Goal: Task Accomplishment & Management: Manage account settings

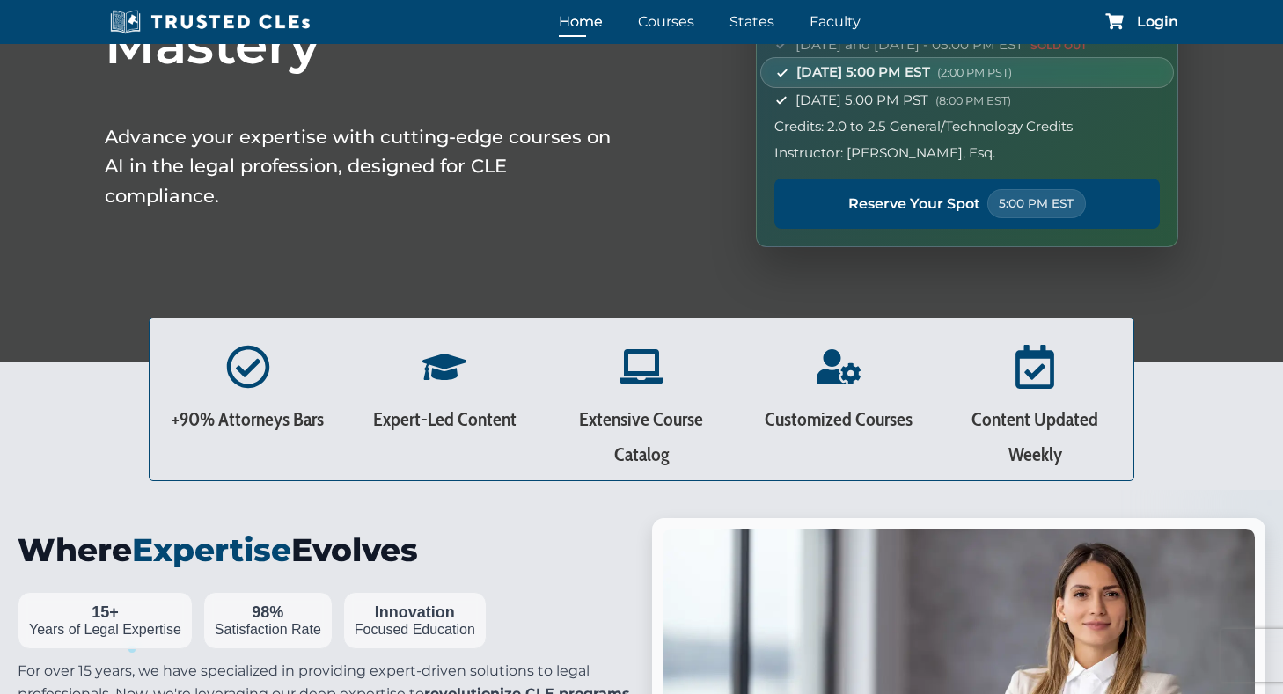
scroll to position [275, 0]
click at [1150, 20] on span "Login" at bounding box center [1157, 22] width 41 height 14
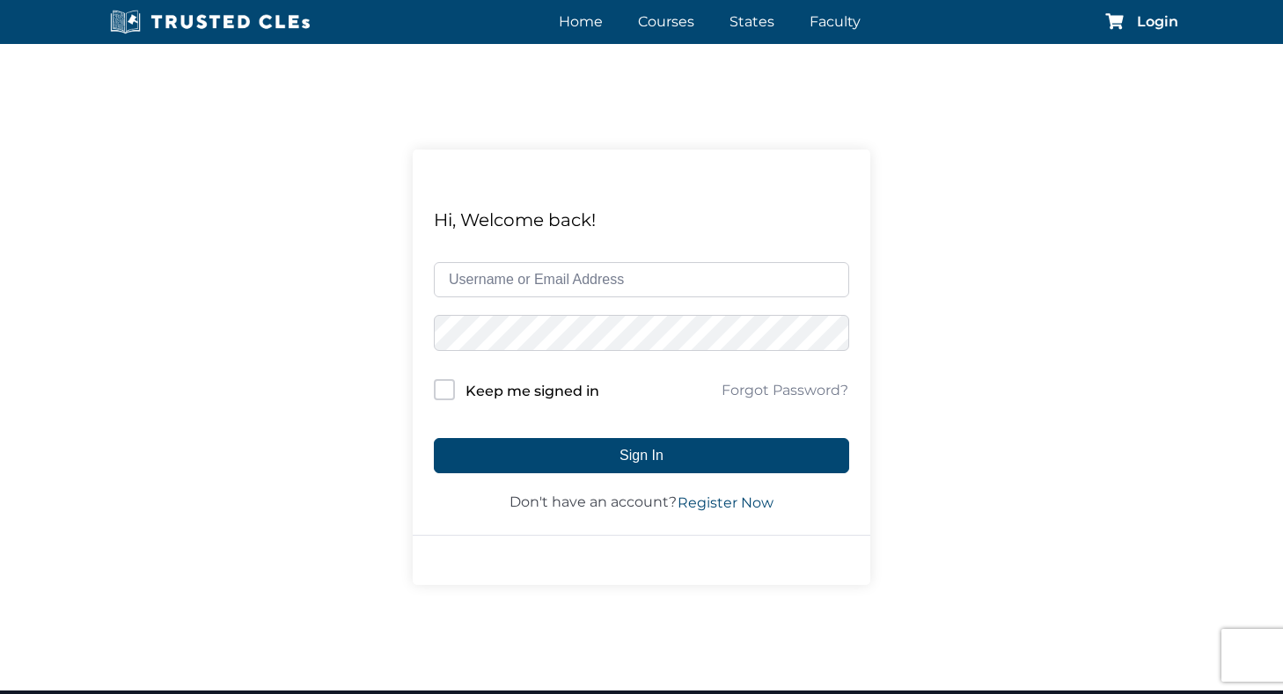
click at [488, 283] on input "text" at bounding box center [641, 279] width 415 height 35
type input "[EMAIL_ADDRESS][DOMAIN_NAME]"
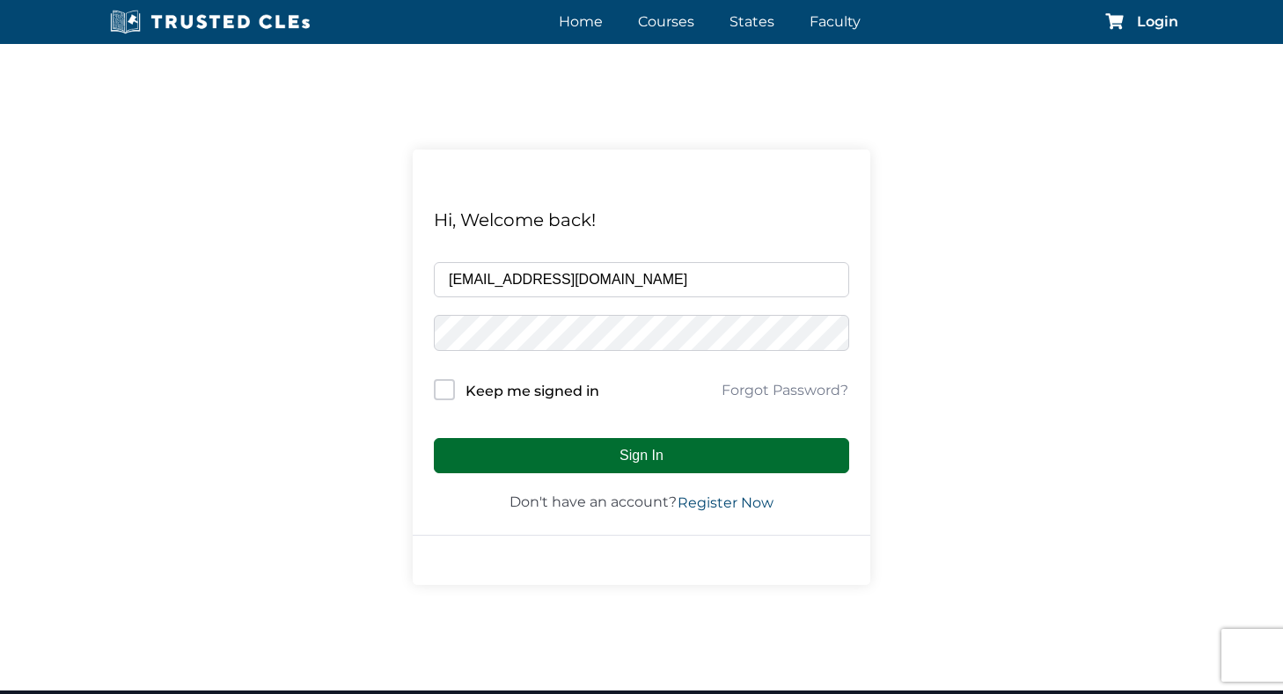
click at [597, 452] on button "Sign In" at bounding box center [641, 455] width 415 height 35
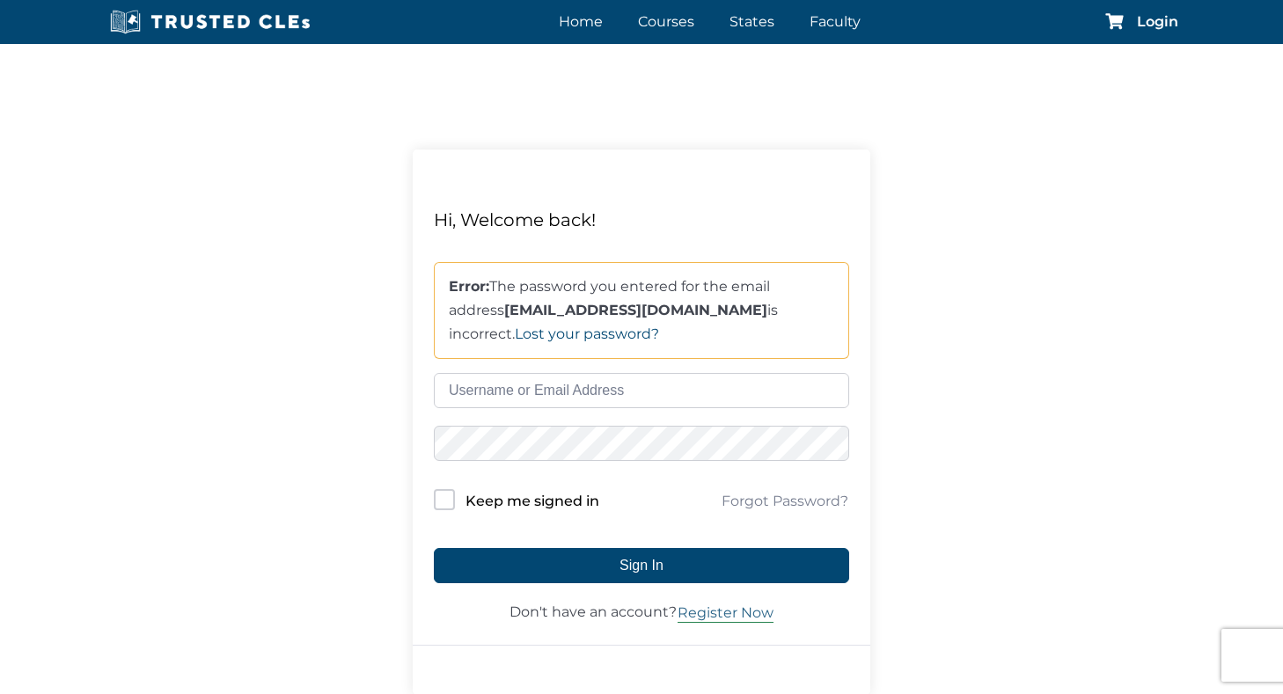
click at [709, 617] on link "Register Now" at bounding box center [726, 613] width 98 height 21
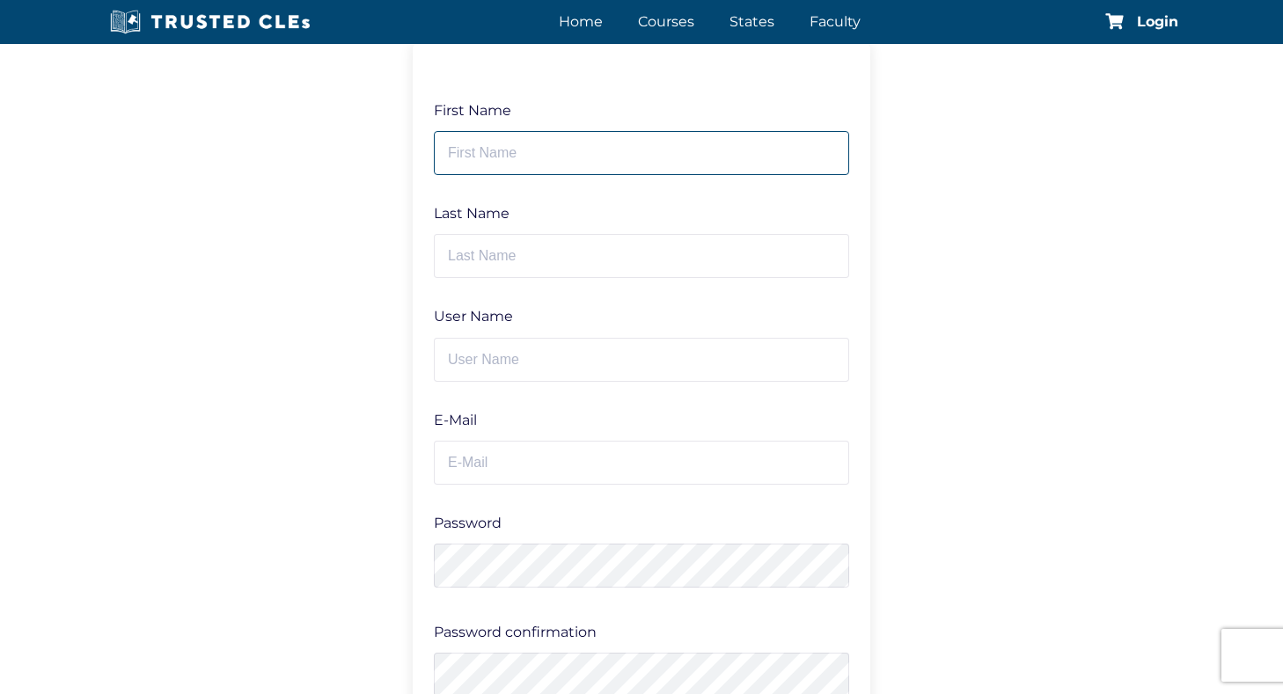
click at [693, 157] on input "text" at bounding box center [641, 153] width 415 height 44
type input "David"
type input "Carlton"
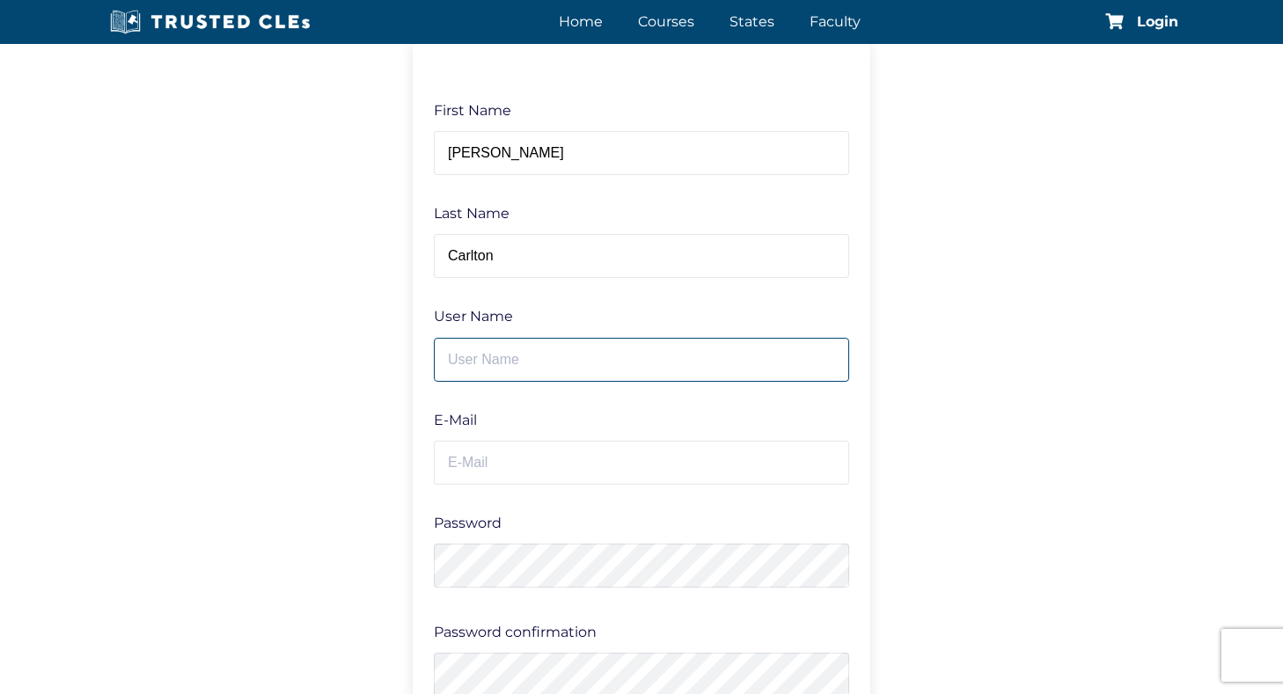
type input "[EMAIL_ADDRESS][DOMAIN_NAME]"
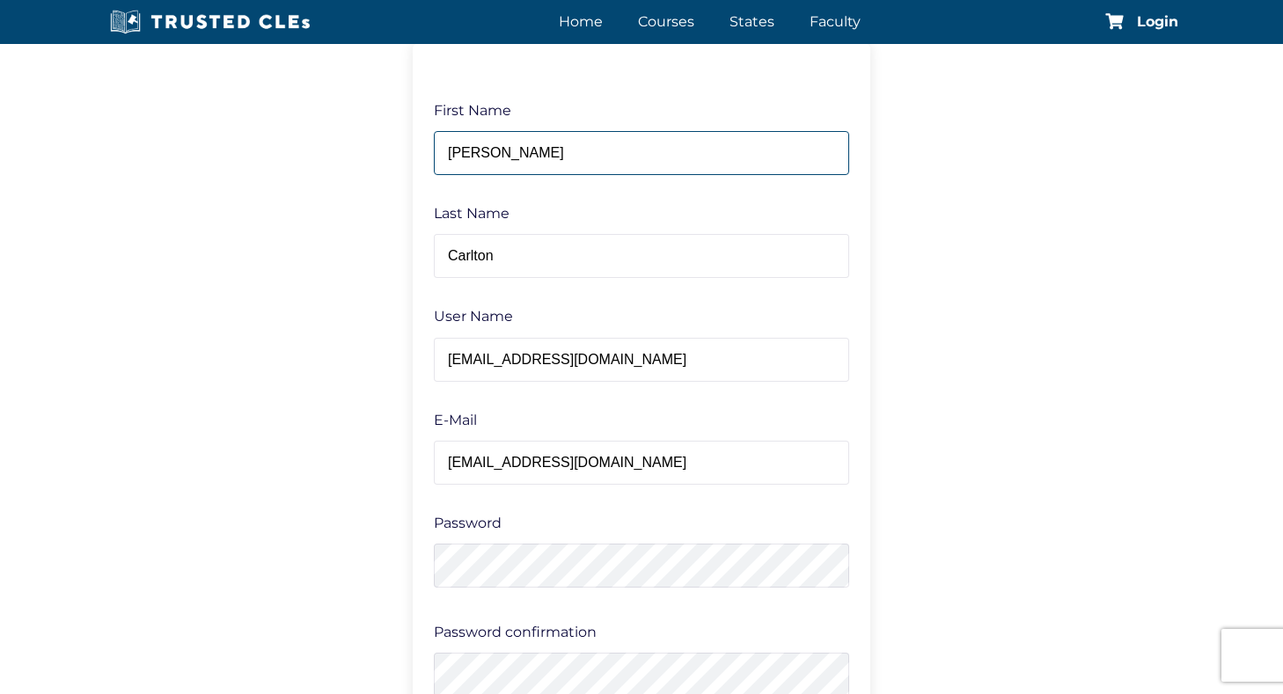
type input "dpccarltonslawcom"
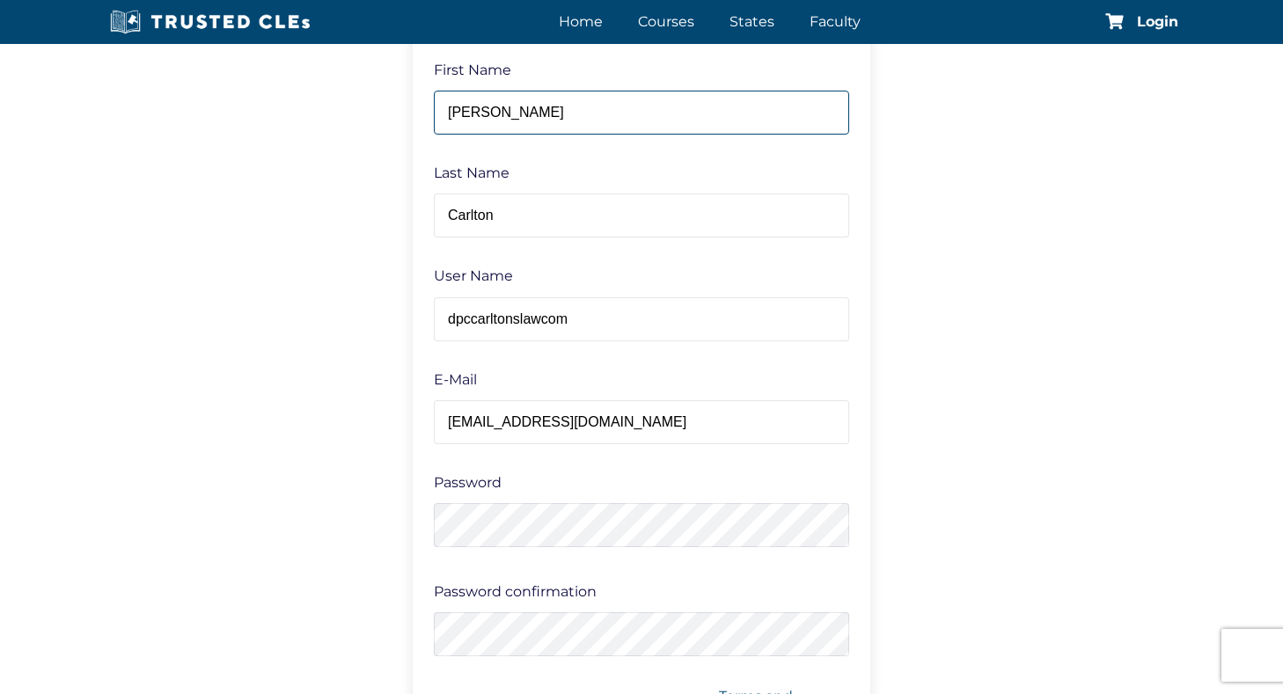
scroll to position [180, 0]
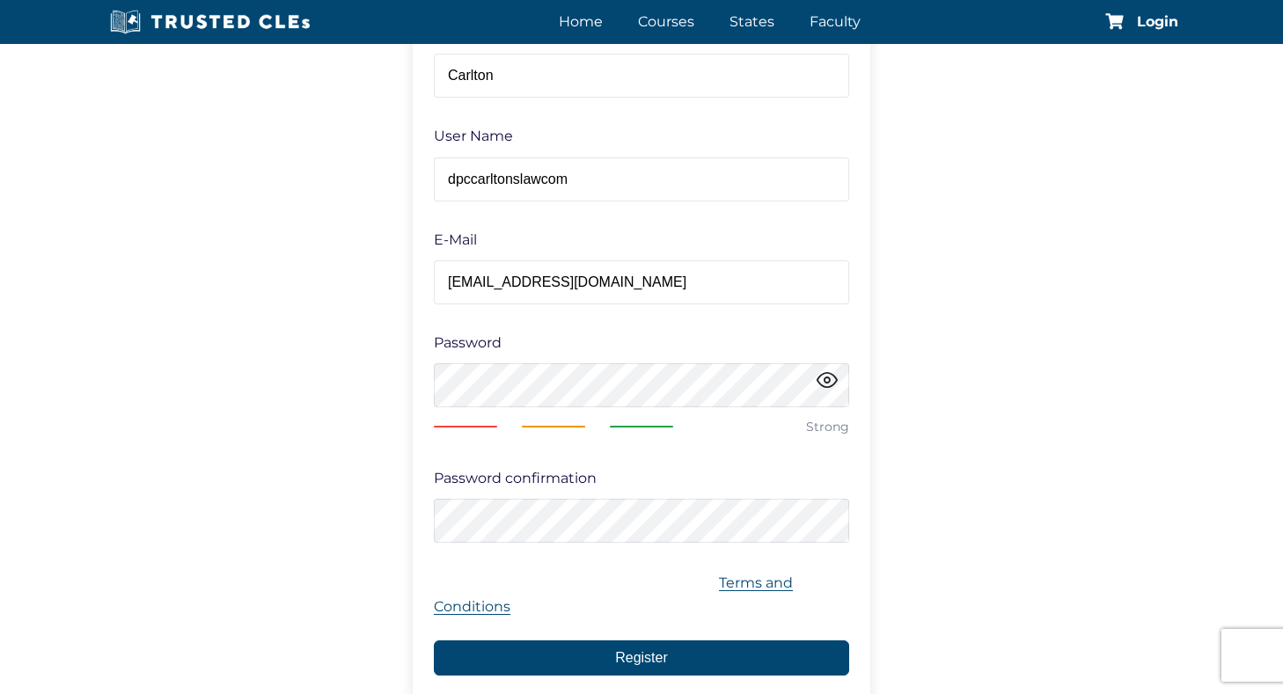
click at [824, 384] on span at bounding box center [827, 380] width 26 height 26
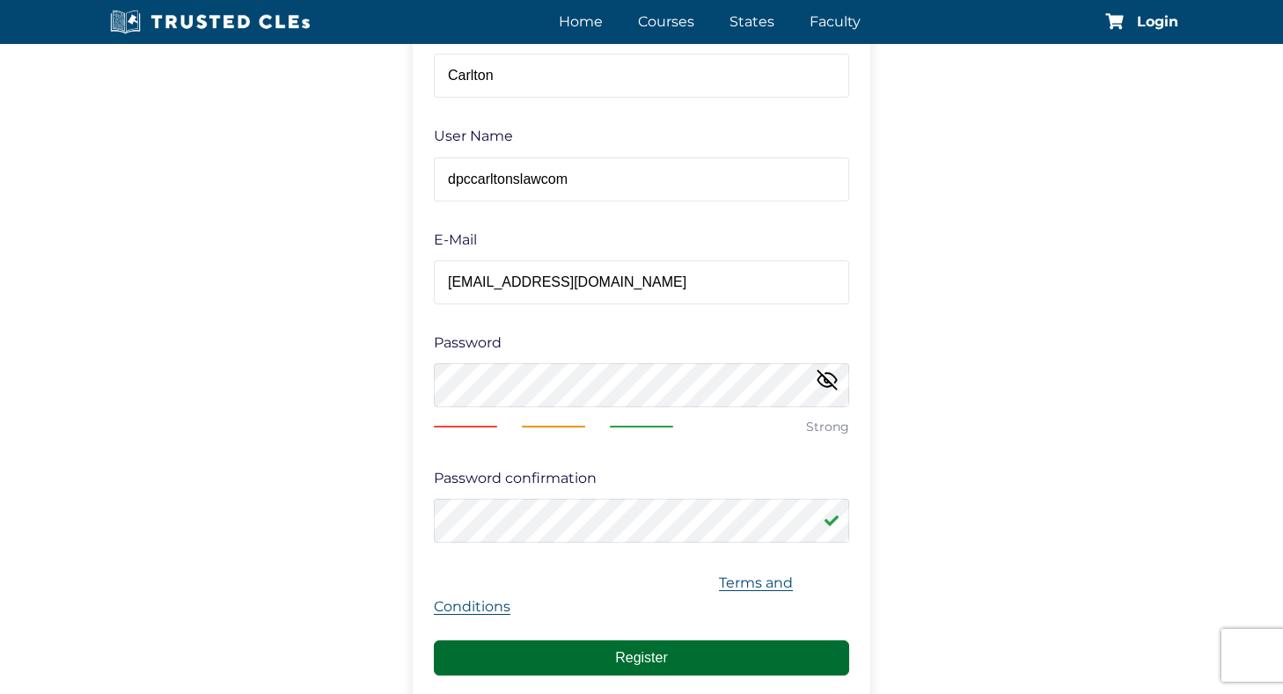
click at [675, 651] on button "Register" at bounding box center [641, 658] width 415 height 35
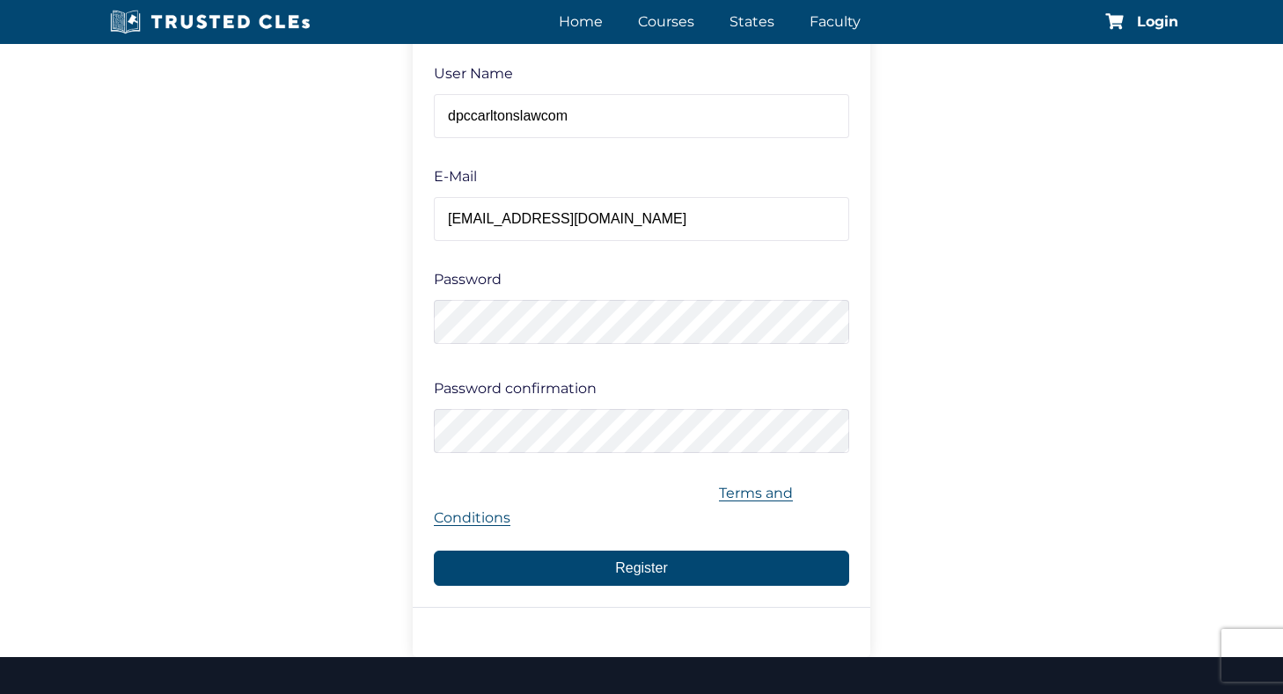
scroll to position [309, 0]
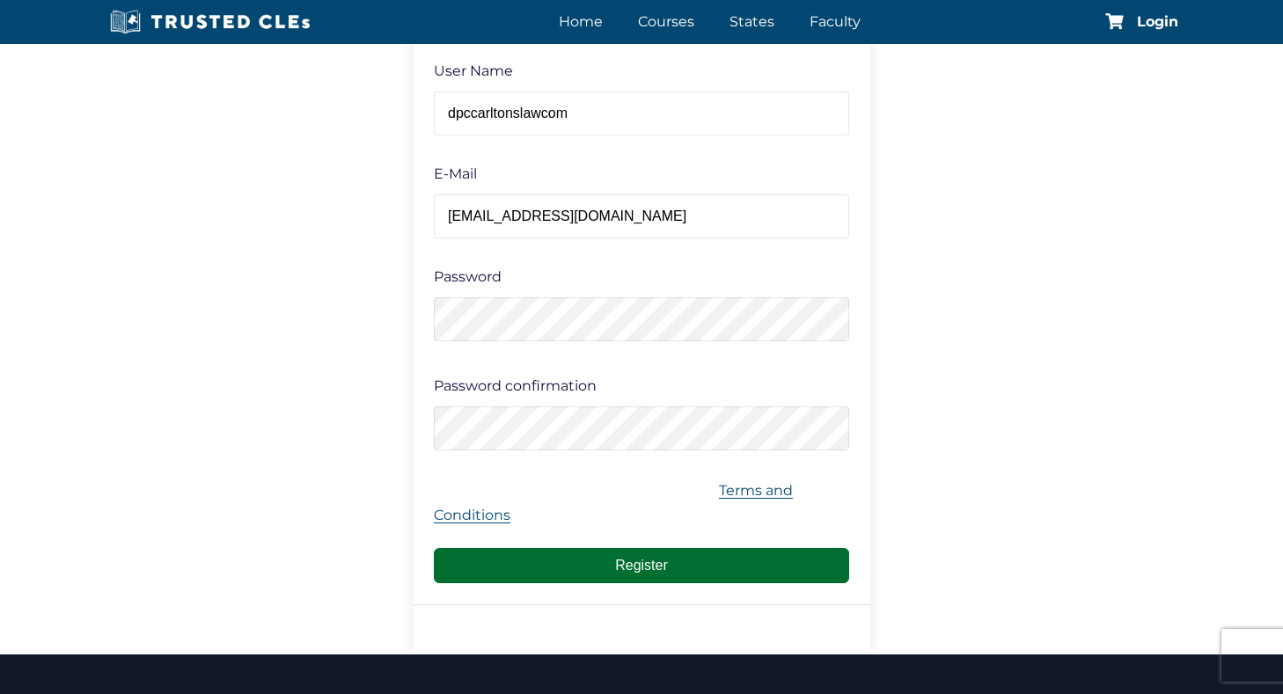
click at [587, 555] on button "Register" at bounding box center [641, 565] width 415 height 35
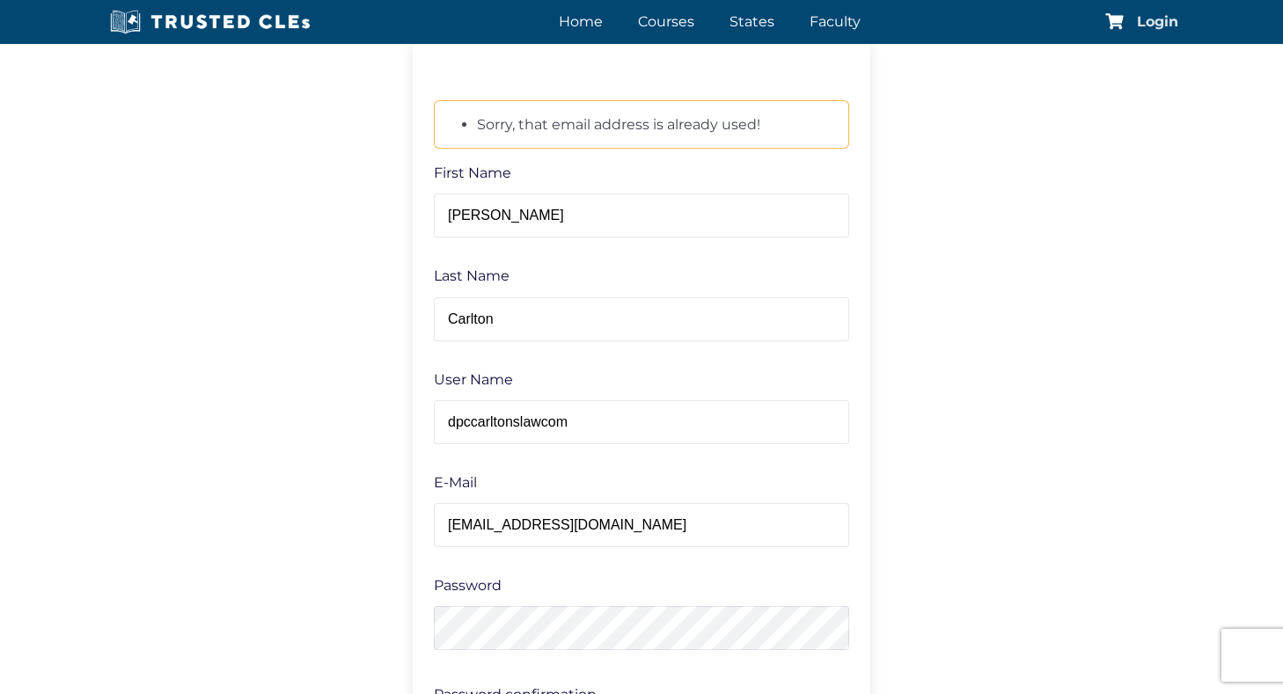
click at [1145, 19] on span "Login" at bounding box center [1157, 22] width 41 height 14
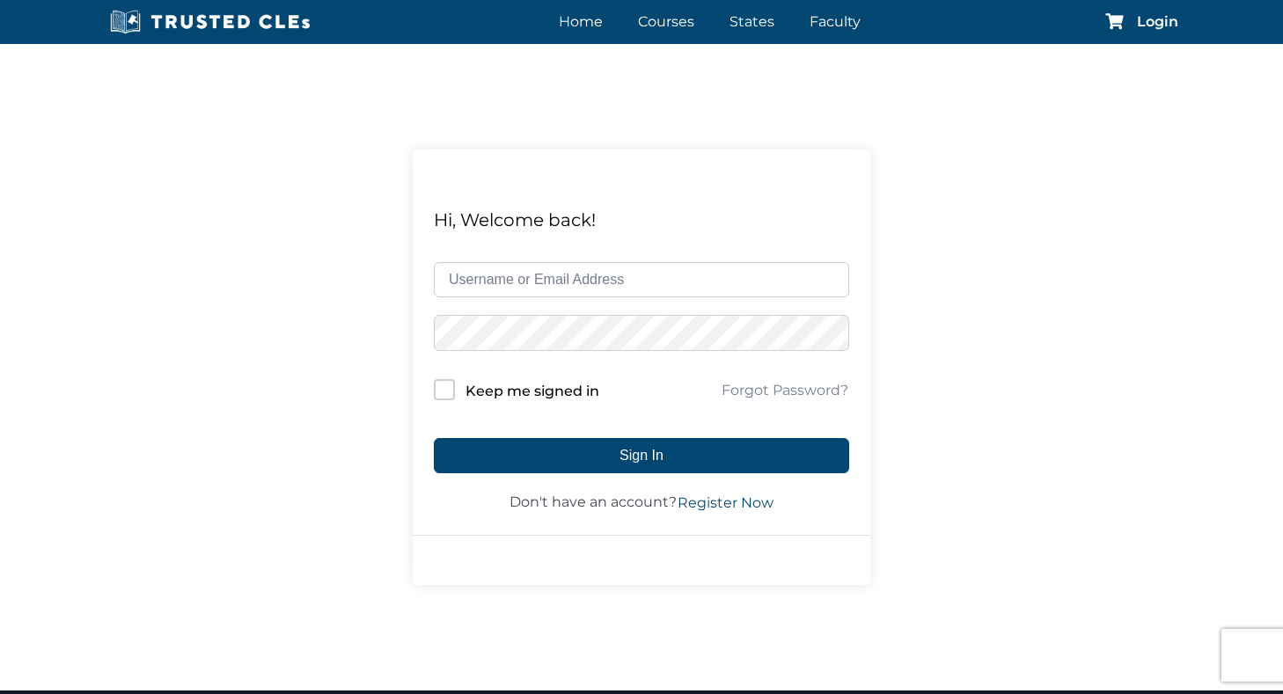
click at [616, 283] on input "text" at bounding box center [641, 279] width 415 height 35
type input "dpc@carltonslaw.com"
click at [783, 389] on link "Forgot Password?" at bounding box center [785, 390] width 129 height 21
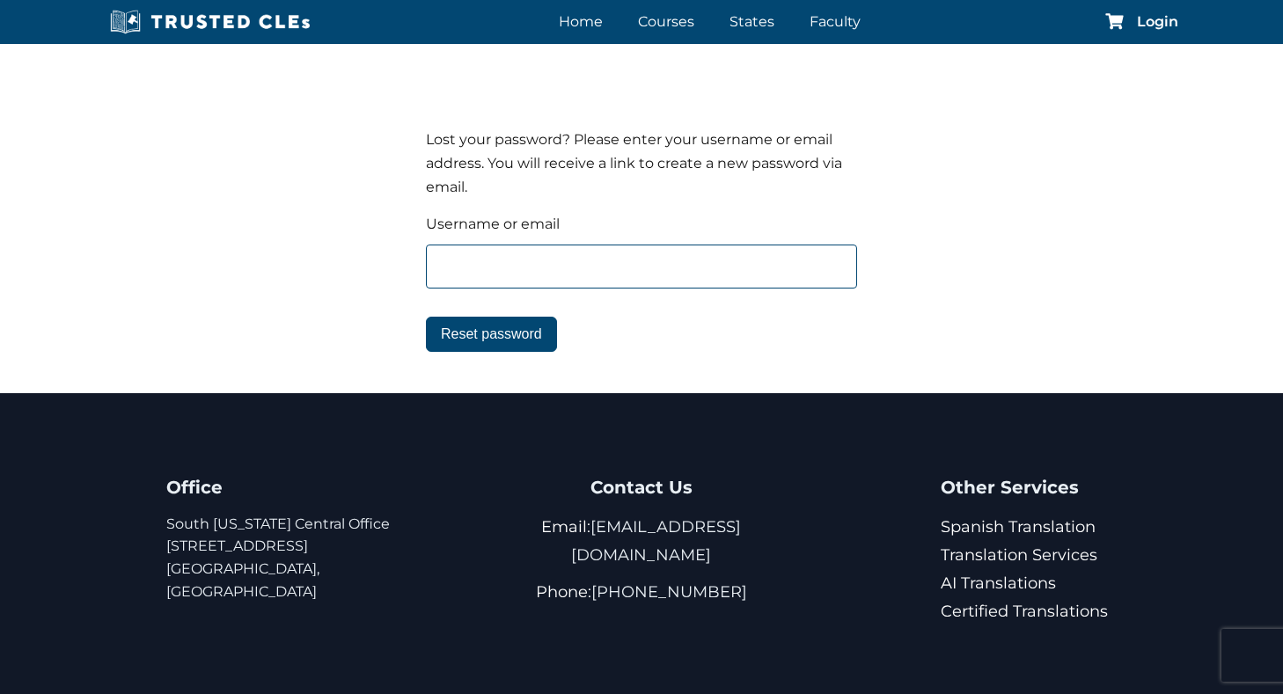
click at [488, 272] on input "text" at bounding box center [641, 267] width 431 height 44
type input "[EMAIL_ADDRESS][DOMAIN_NAME]"
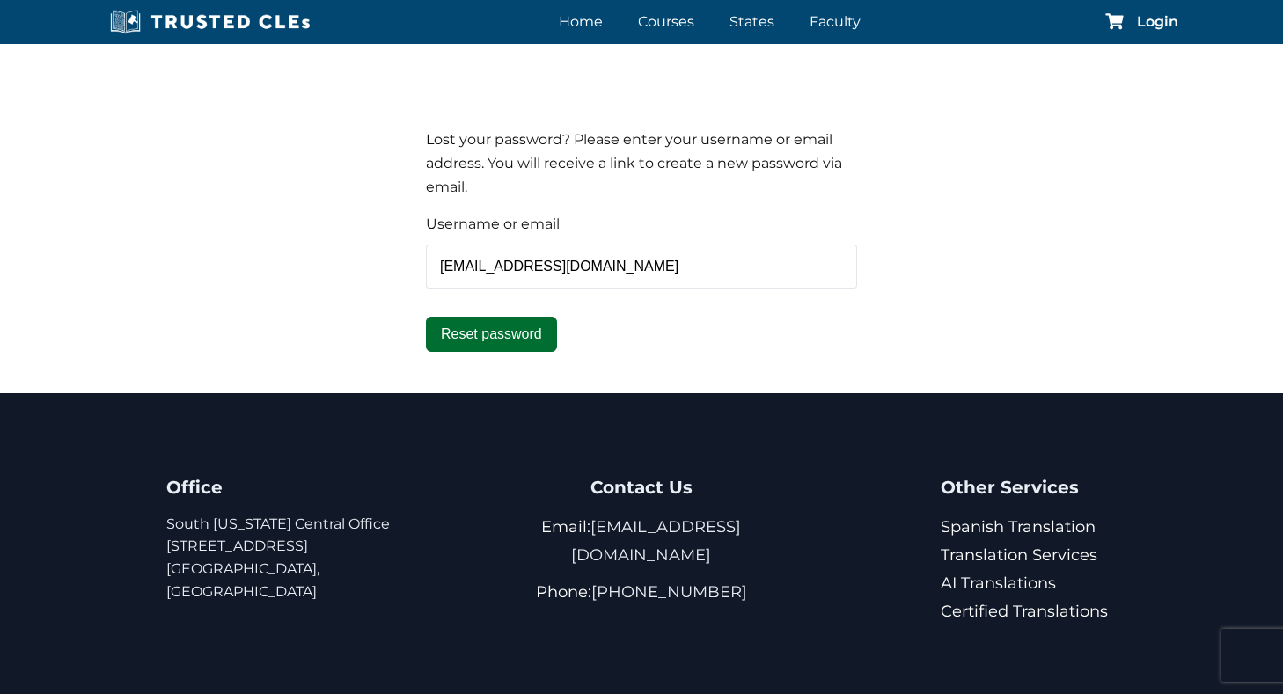
click at [518, 327] on button "Reset password" at bounding box center [491, 334] width 131 height 35
